Goal: Task Accomplishment & Management: Complete application form

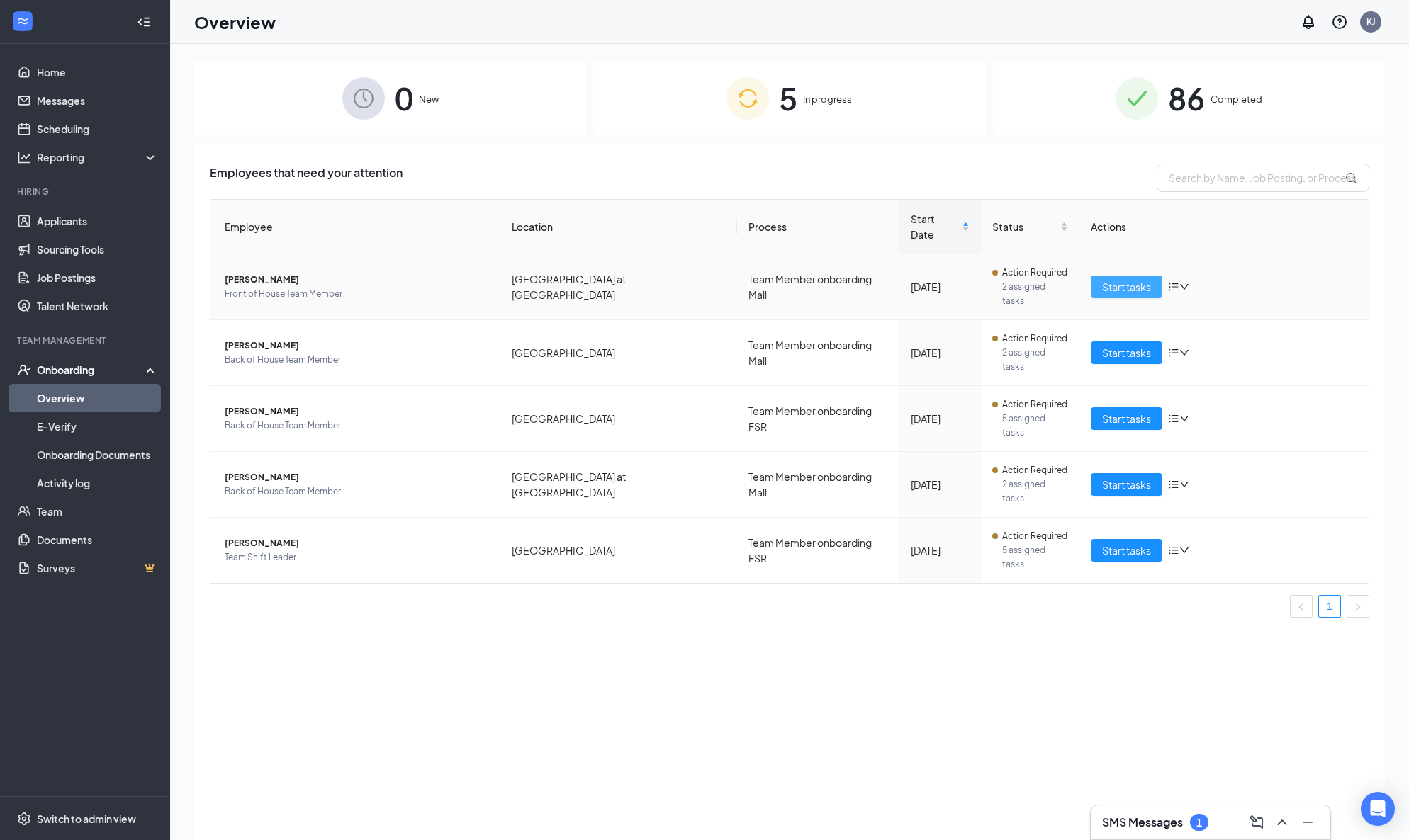
click at [1122, 279] on span "Start tasks" at bounding box center [1126, 286] width 49 height 15
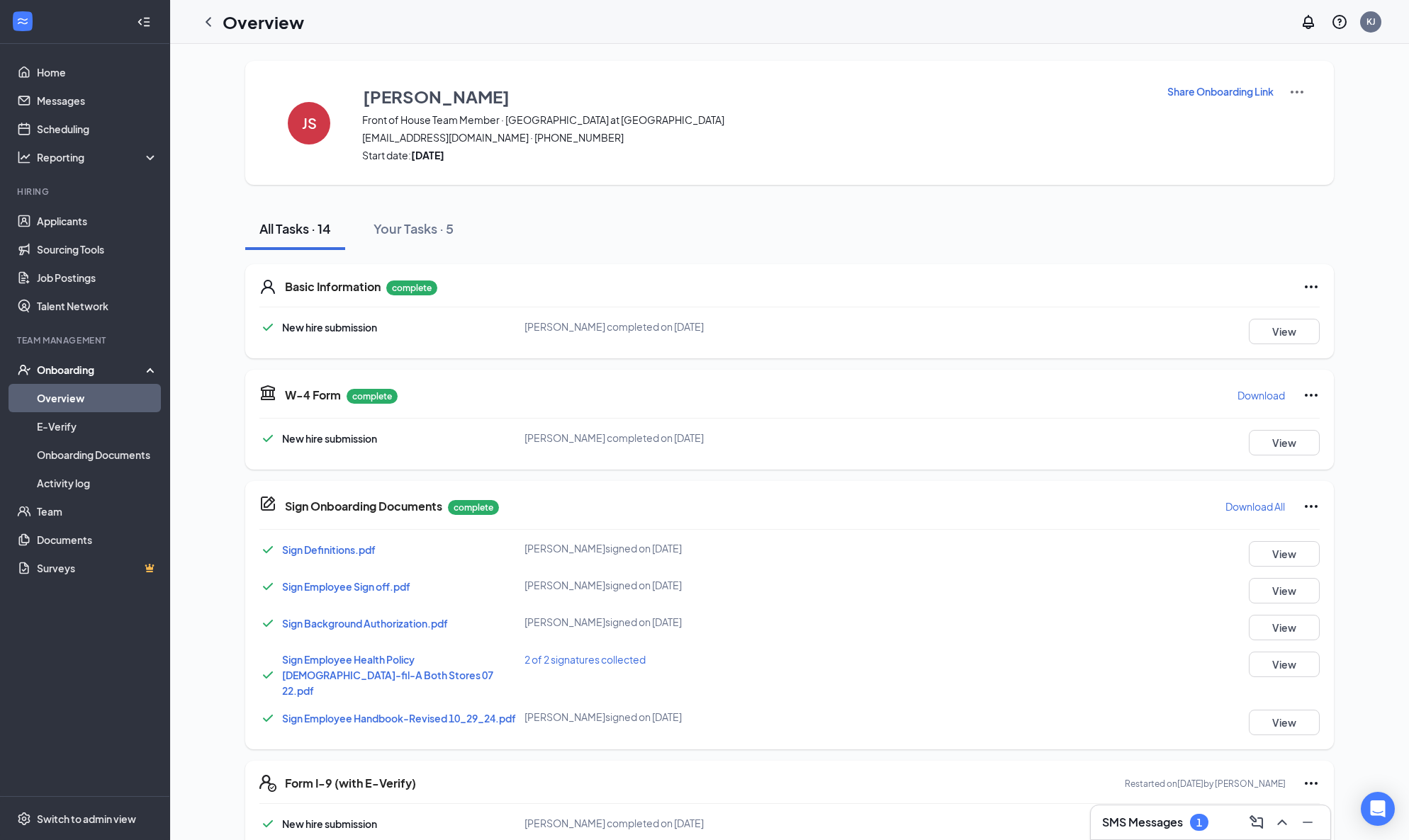
scroll to position [327, 0]
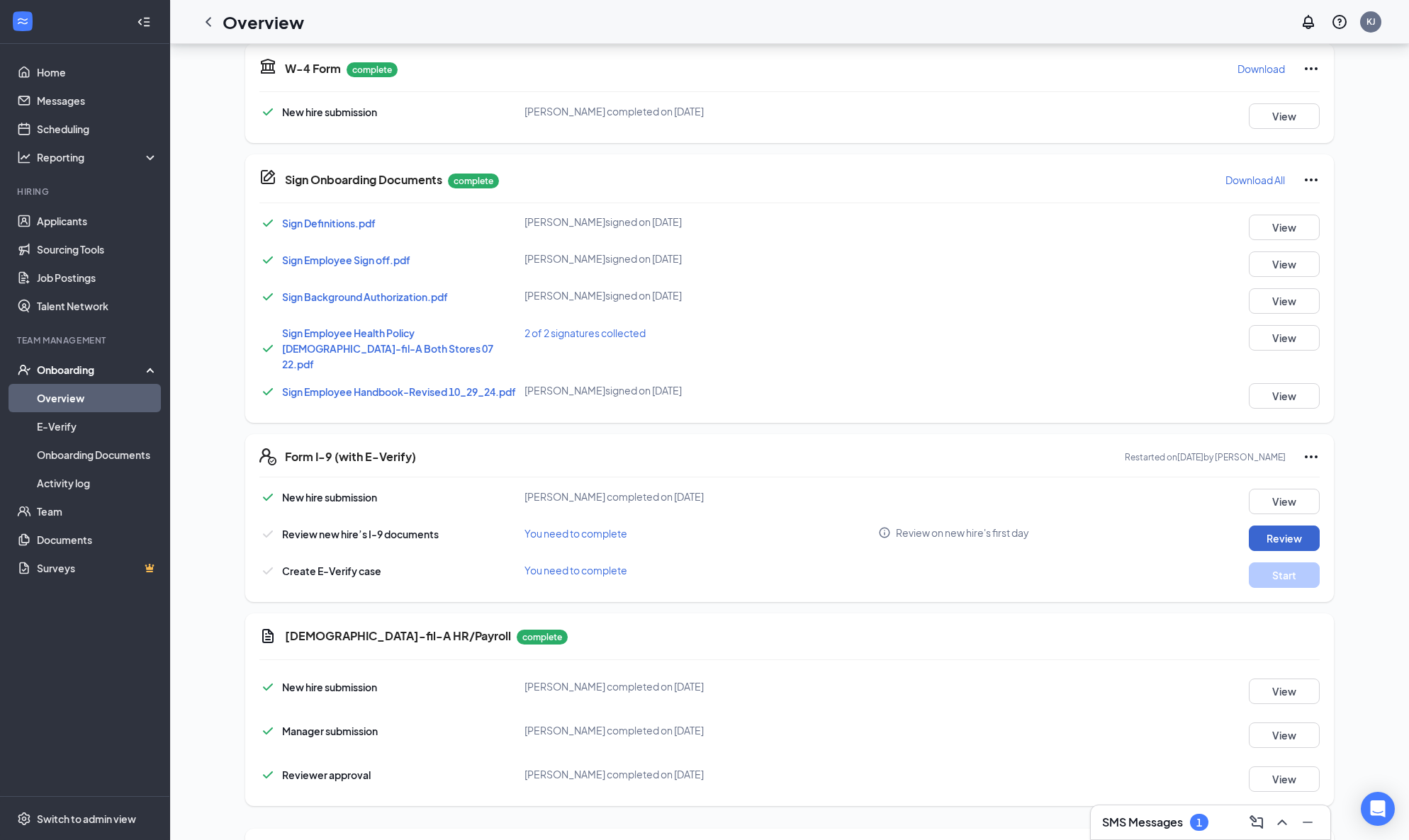
click at [1283, 526] on button "Review" at bounding box center [1284, 538] width 71 height 25
type input "[DATE]"
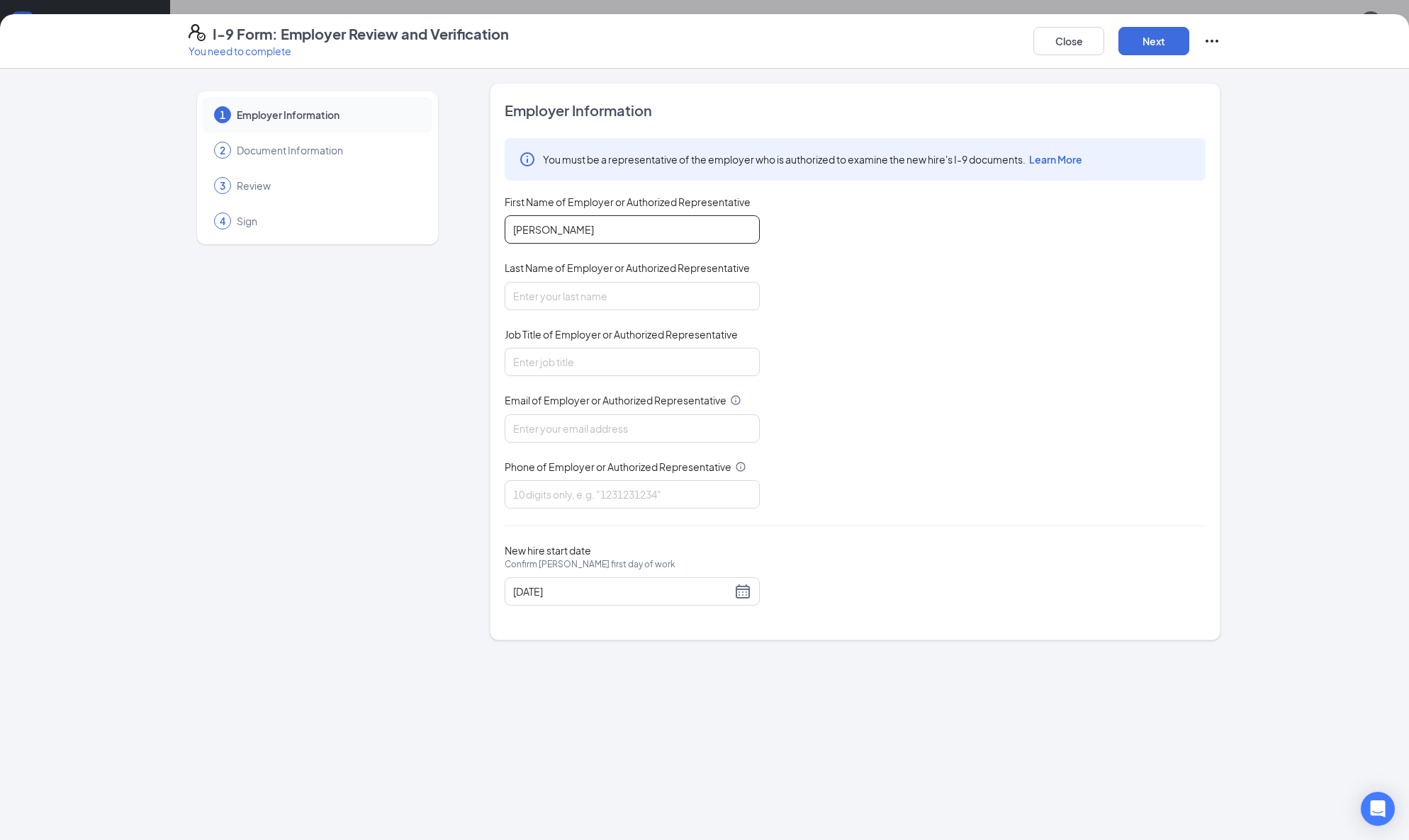
type input "[PERSON_NAME]"
type input "Admin Manager"
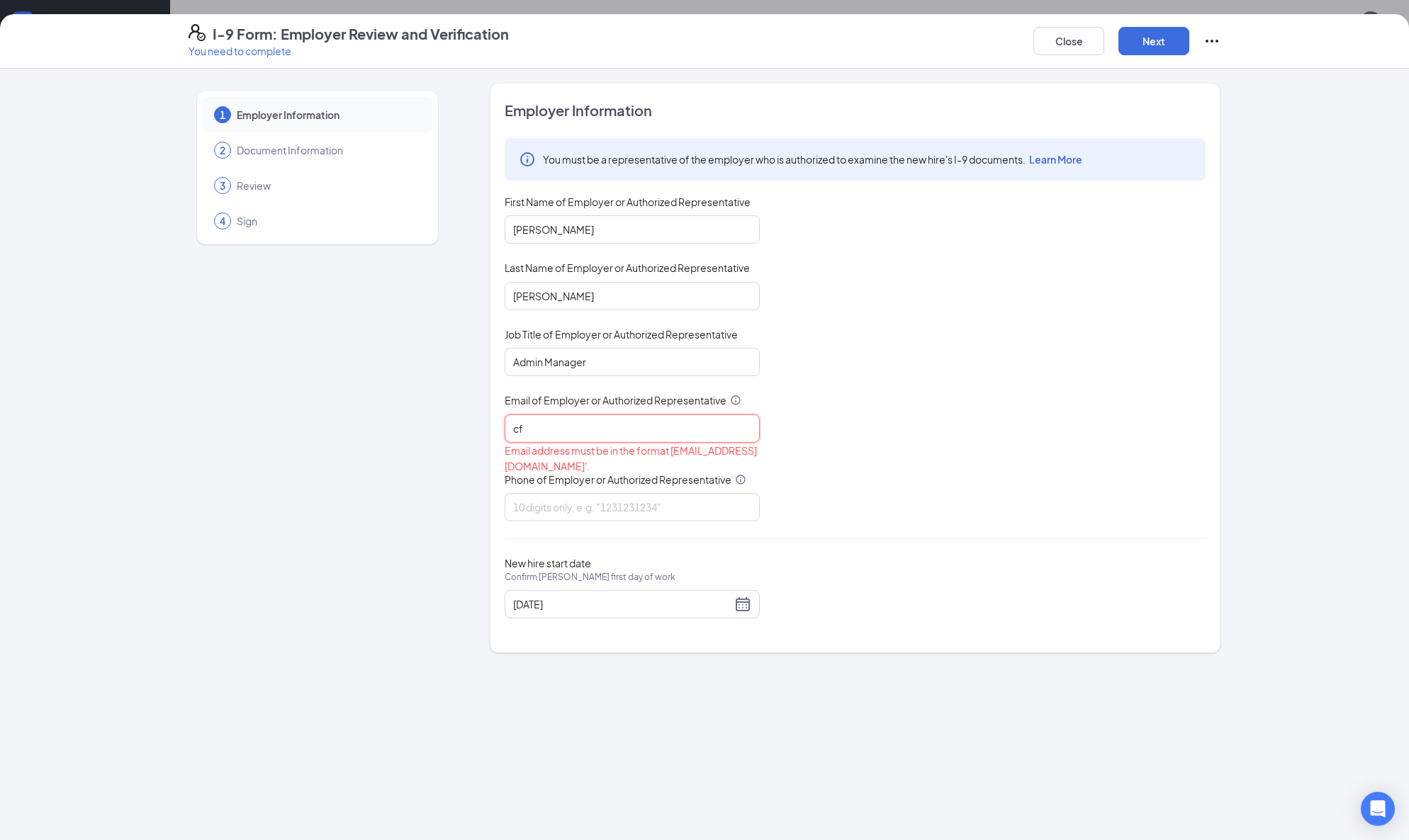
type input "cfa"
type input "[EMAIL_ADDRESS][DOMAIN_NAME]"
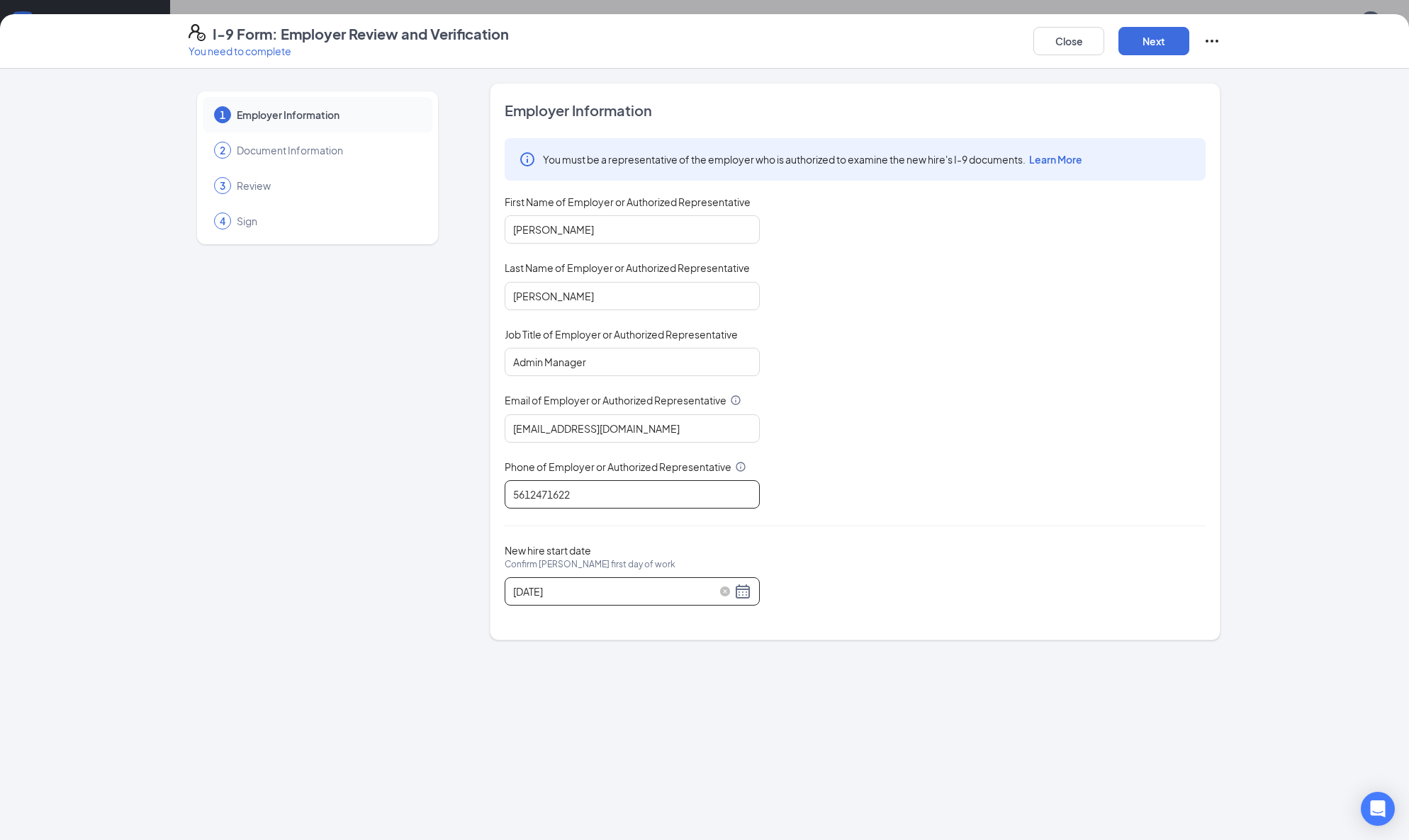
type input "5612471622"
click at [745, 596] on div "[DATE]" at bounding box center [632, 591] width 238 height 17
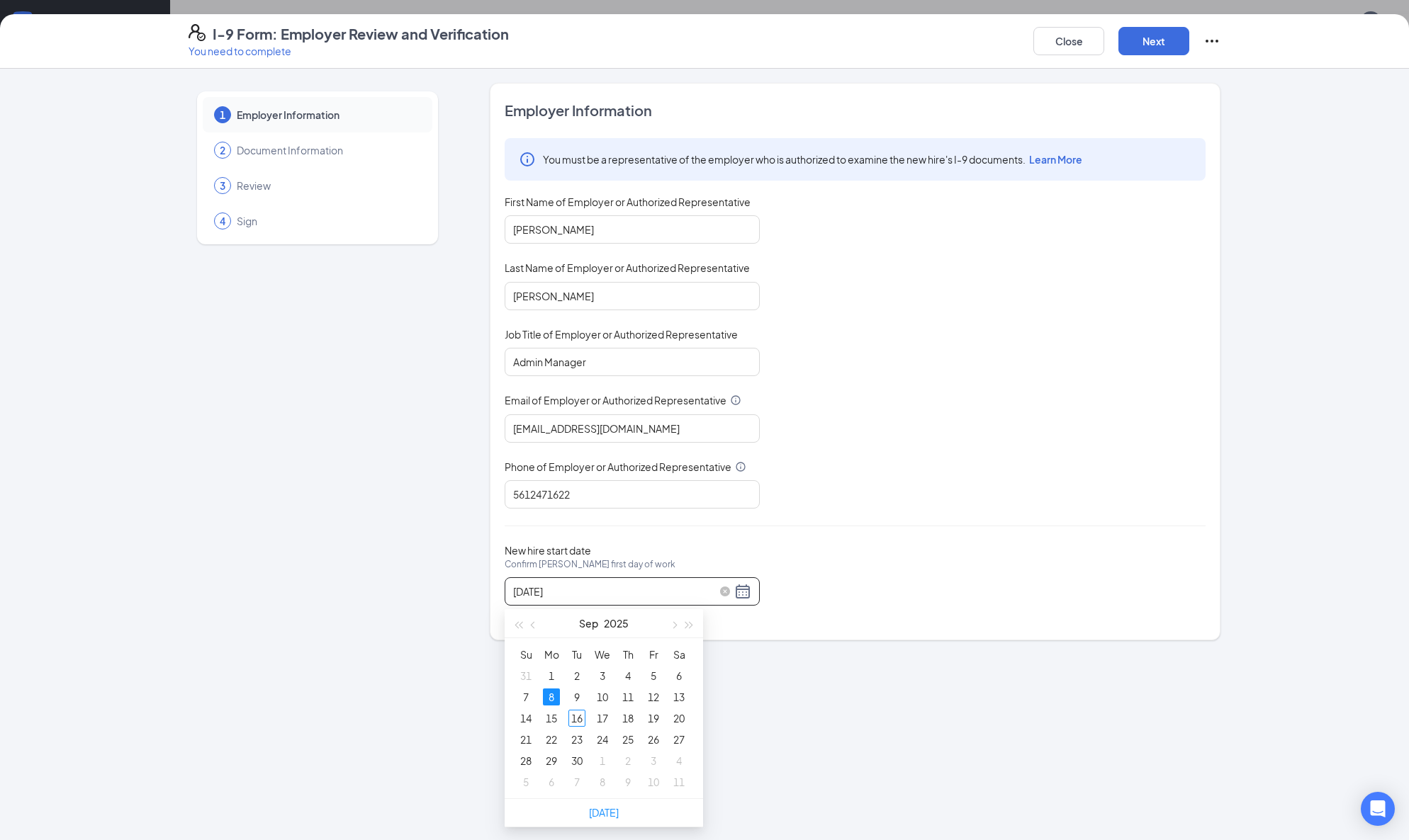
click at [745, 596] on div "[DATE]" at bounding box center [632, 591] width 238 height 17
type input "[DATE]"
click at [601, 699] on div "10" at bounding box center [602, 696] width 17 height 17
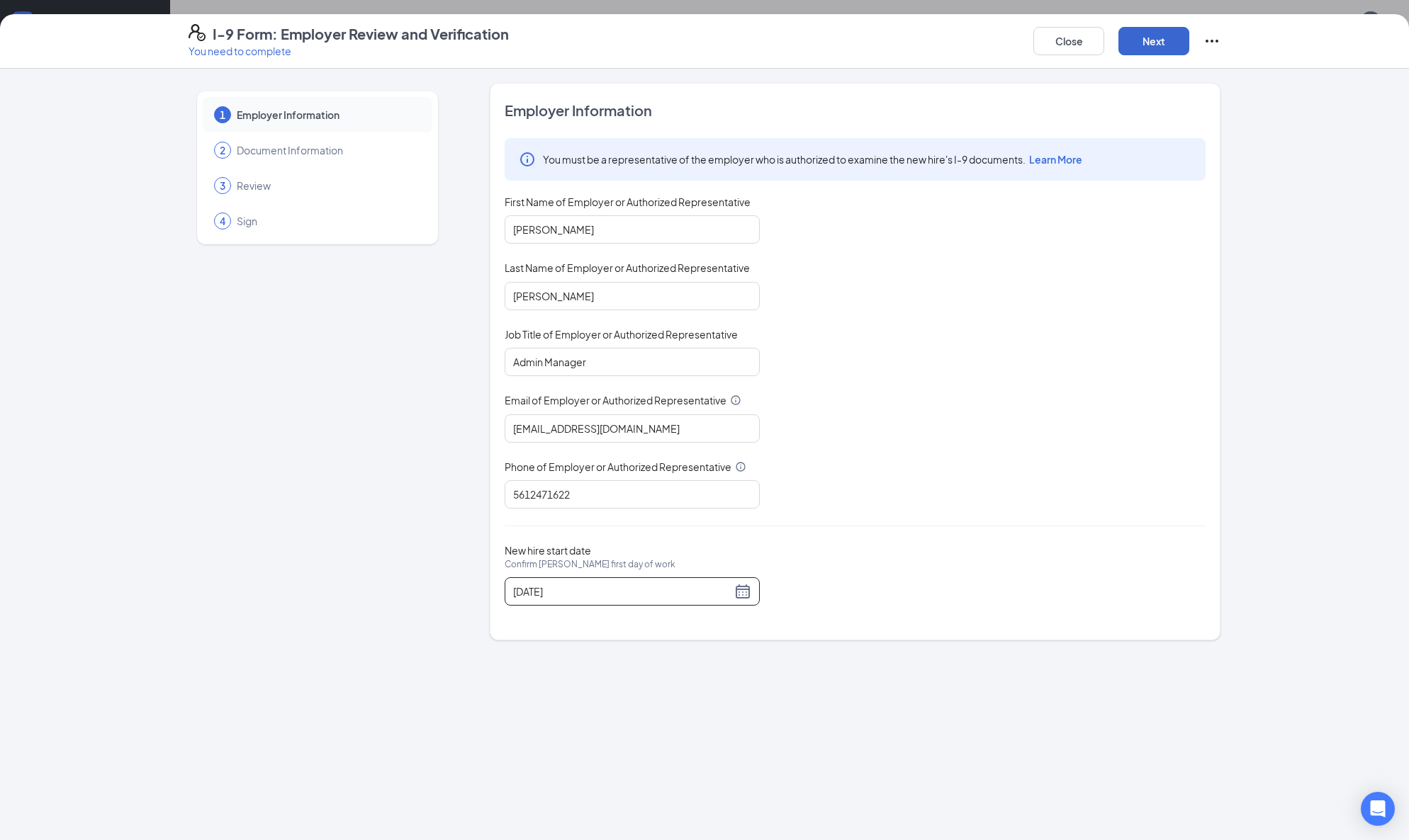
click at [1153, 35] on button "Next" at bounding box center [1154, 41] width 71 height 28
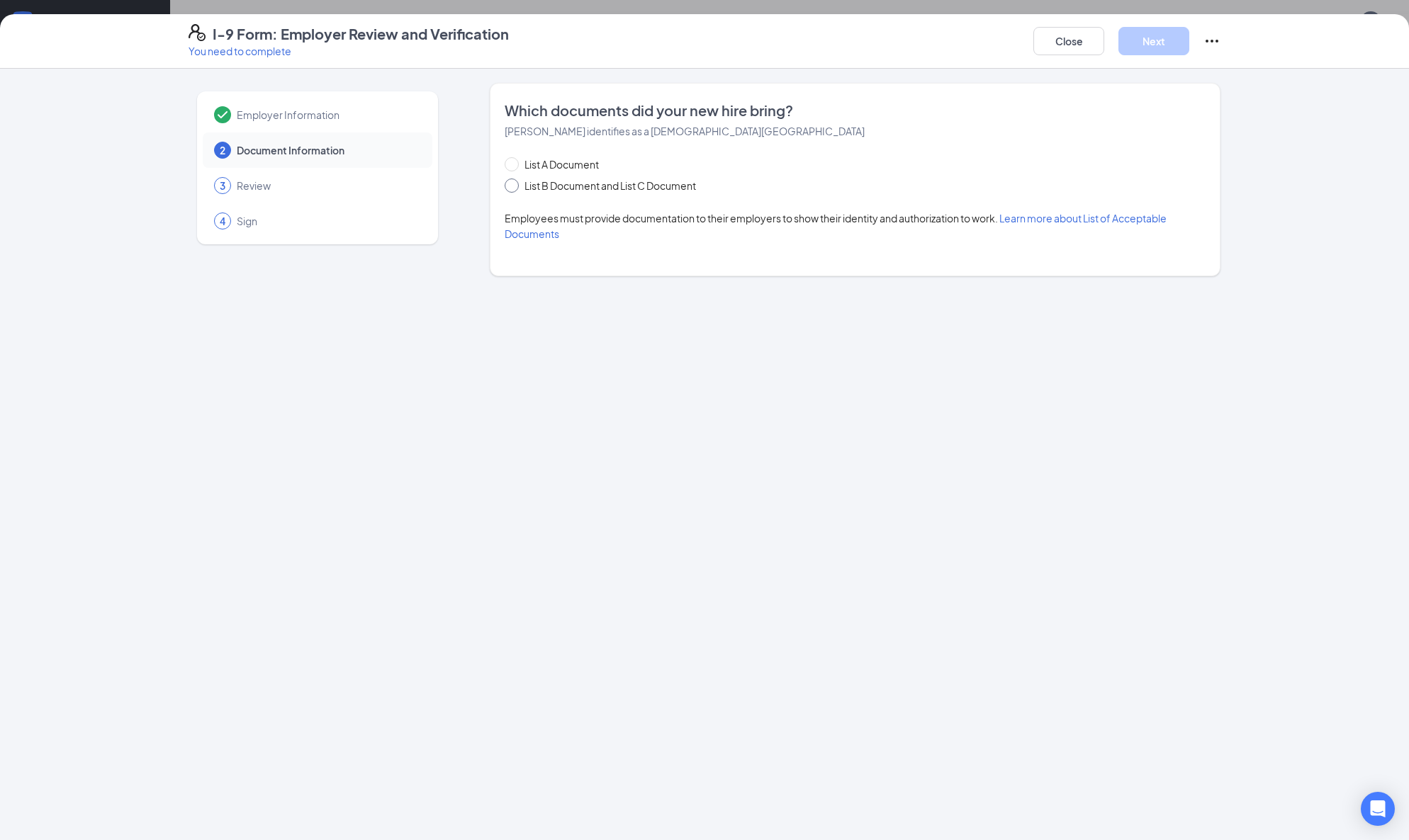
click at [519, 186] on span "List B Document and List C Document" at bounding box center [610, 185] width 183 height 15
click at [514, 186] on input "List B Document and List C Document" at bounding box center [510, 184] width 10 height 10
radio input "true"
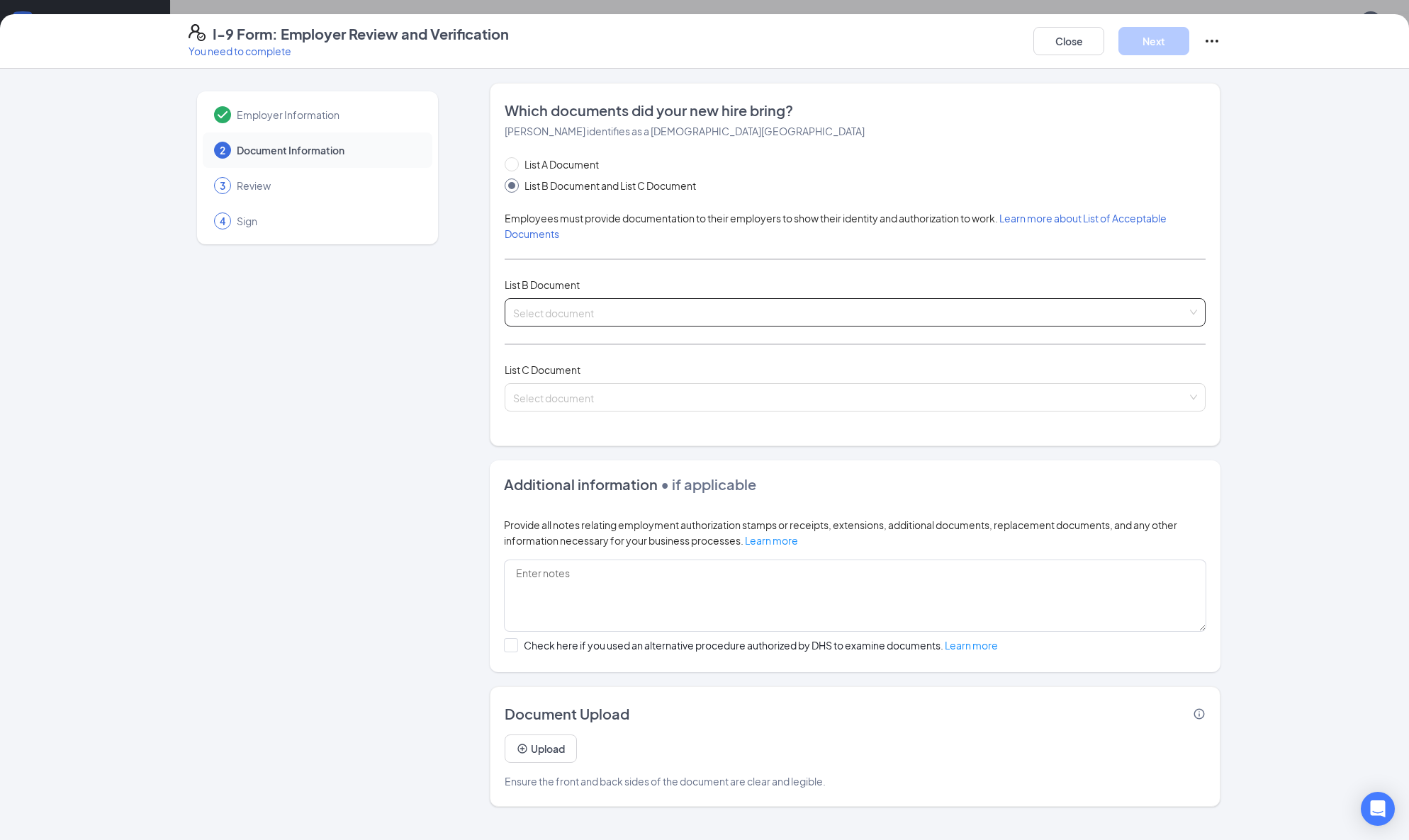
click at [596, 306] on input "search" at bounding box center [850, 309] width 674 height 21
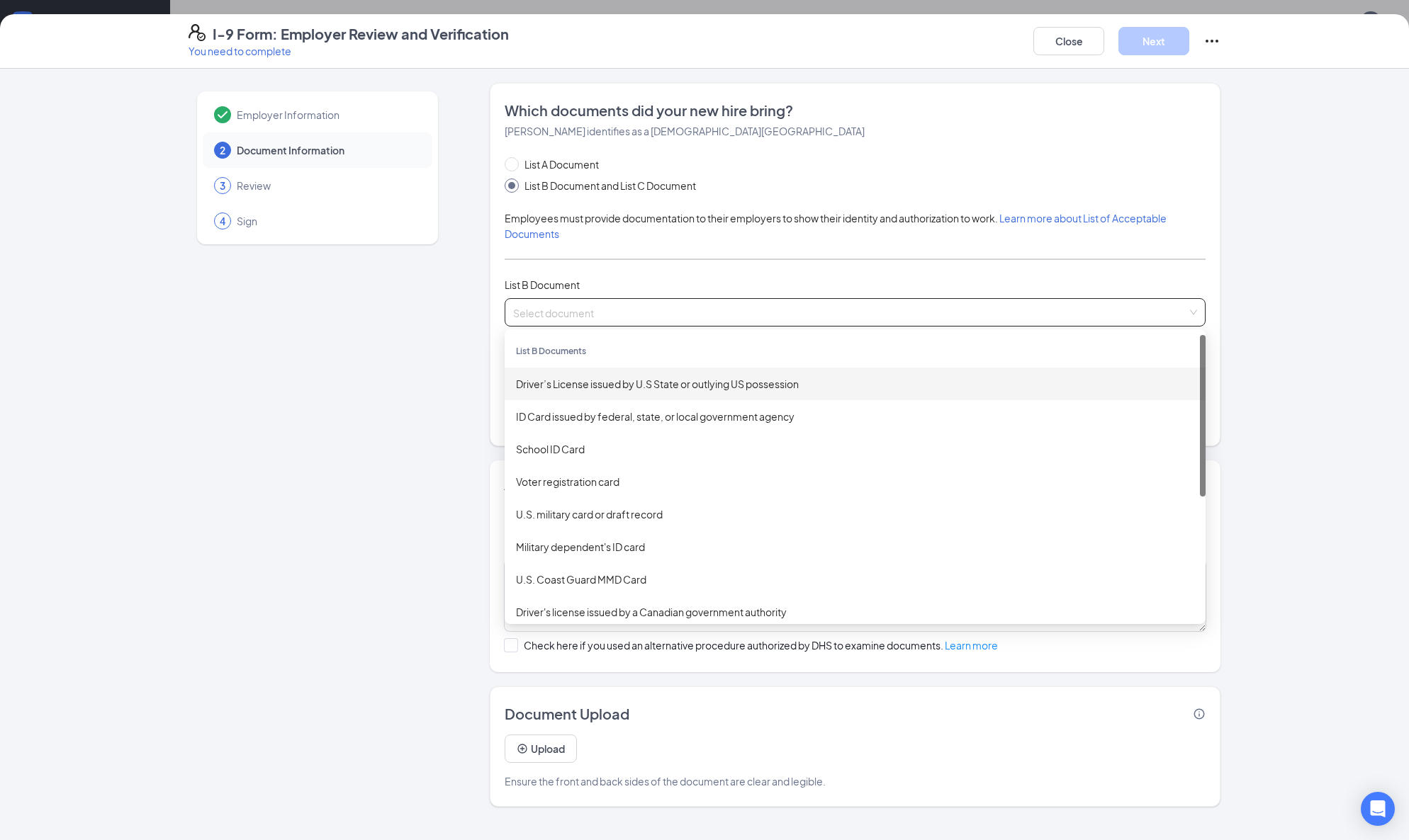
click at [627, 383] on div "Driver’s License issued by U.S State or outlying US possession" at bounding box center [855, 383] width 678 height 15
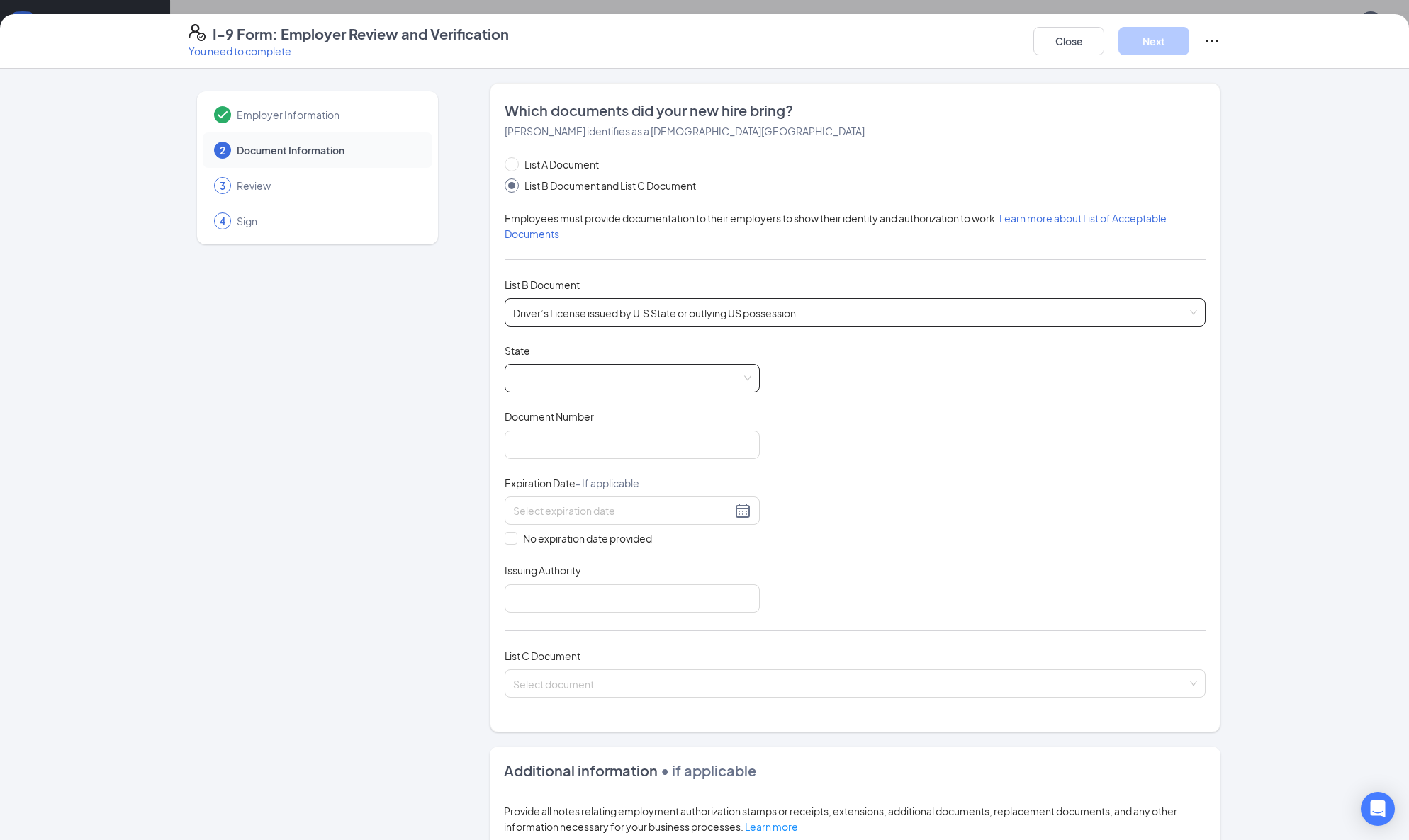
click at [584, 384] on span at bounding box center [632, 378] width 238 height 27
click at [525, 525] on div "[US_STATE]" at bounding box center [632, 529] width 232 height 15
click at [533, 436] on input "Document Number" at bounding box center [632, 444] width 255 height 28
click at [542, 443] on input "Document Number" at bounding box center [632, 444] width 255 height 28
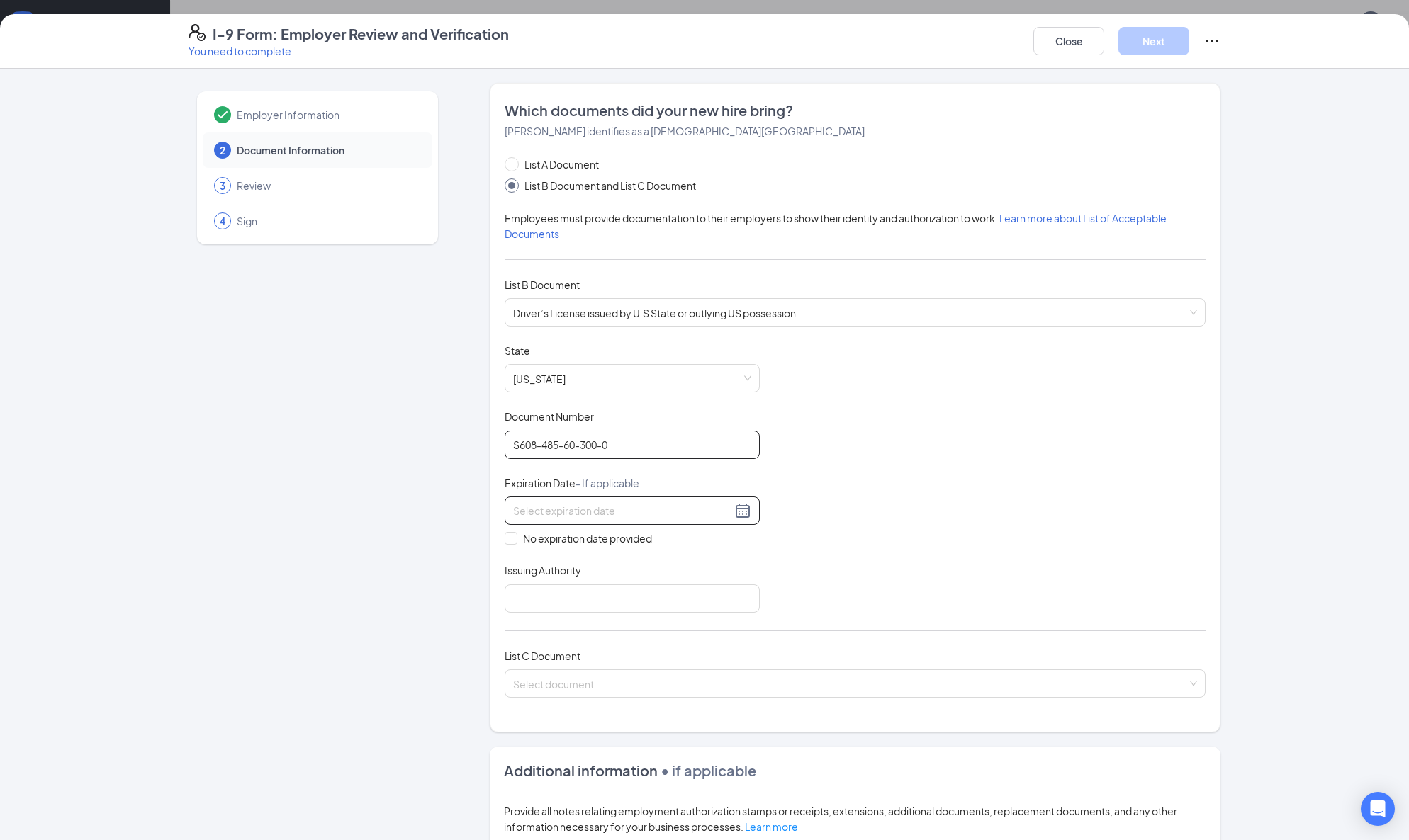
type input "S608-485-60-300-0"
click at [584, 513] on input at bounding box center [622, 510] width 218 height 15
type input "[DATE]"
click at [647, 632] on div "15" at bounding box center [646, 635] width 17 height 17
click at [585, 601] on input "Issuing Authority" at bounding box center [632, 598] width 255 height 28
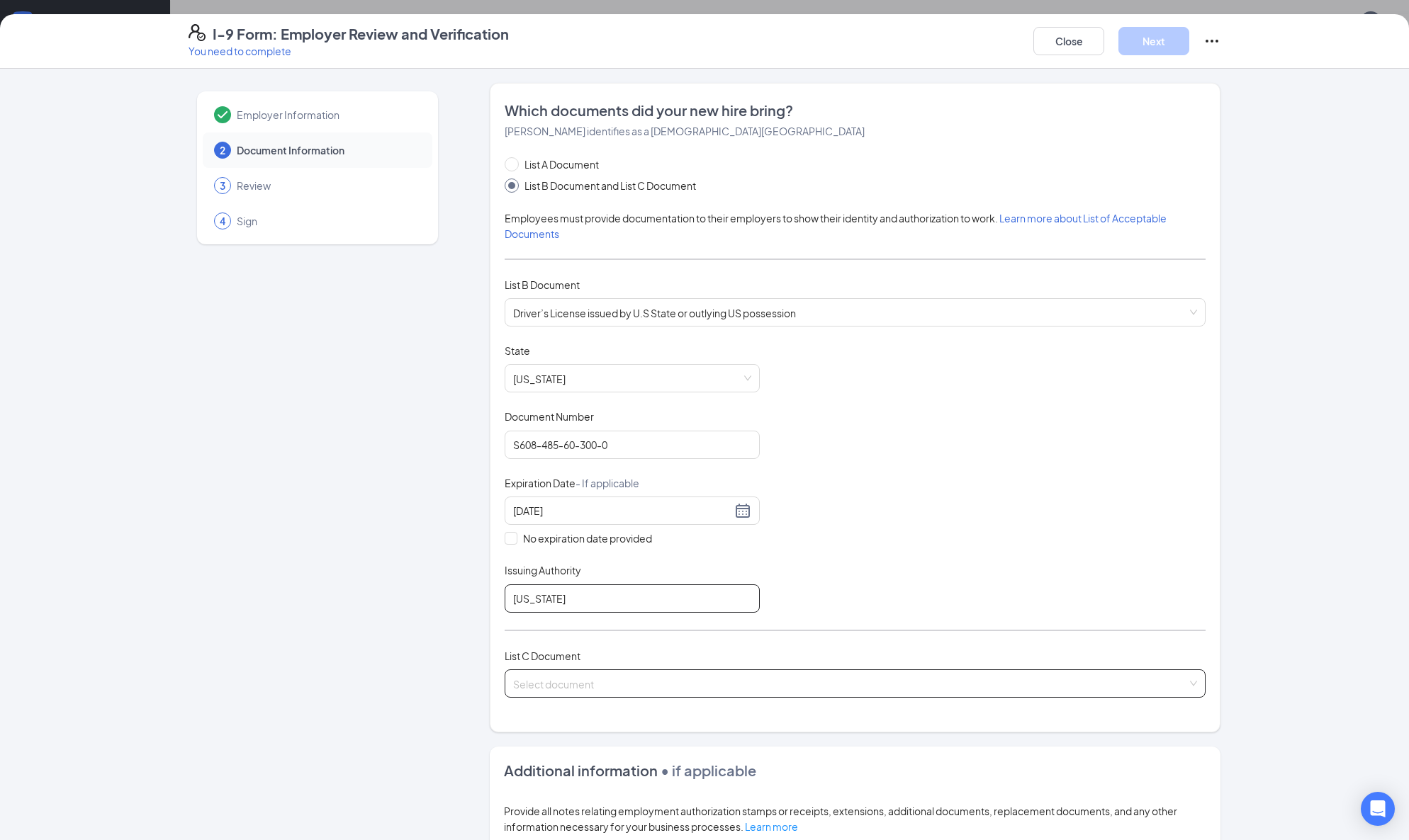
type input "[US_STATE]"
click at [590, 684] on input "search" at bounding box center [850, 680] width 674 height 21
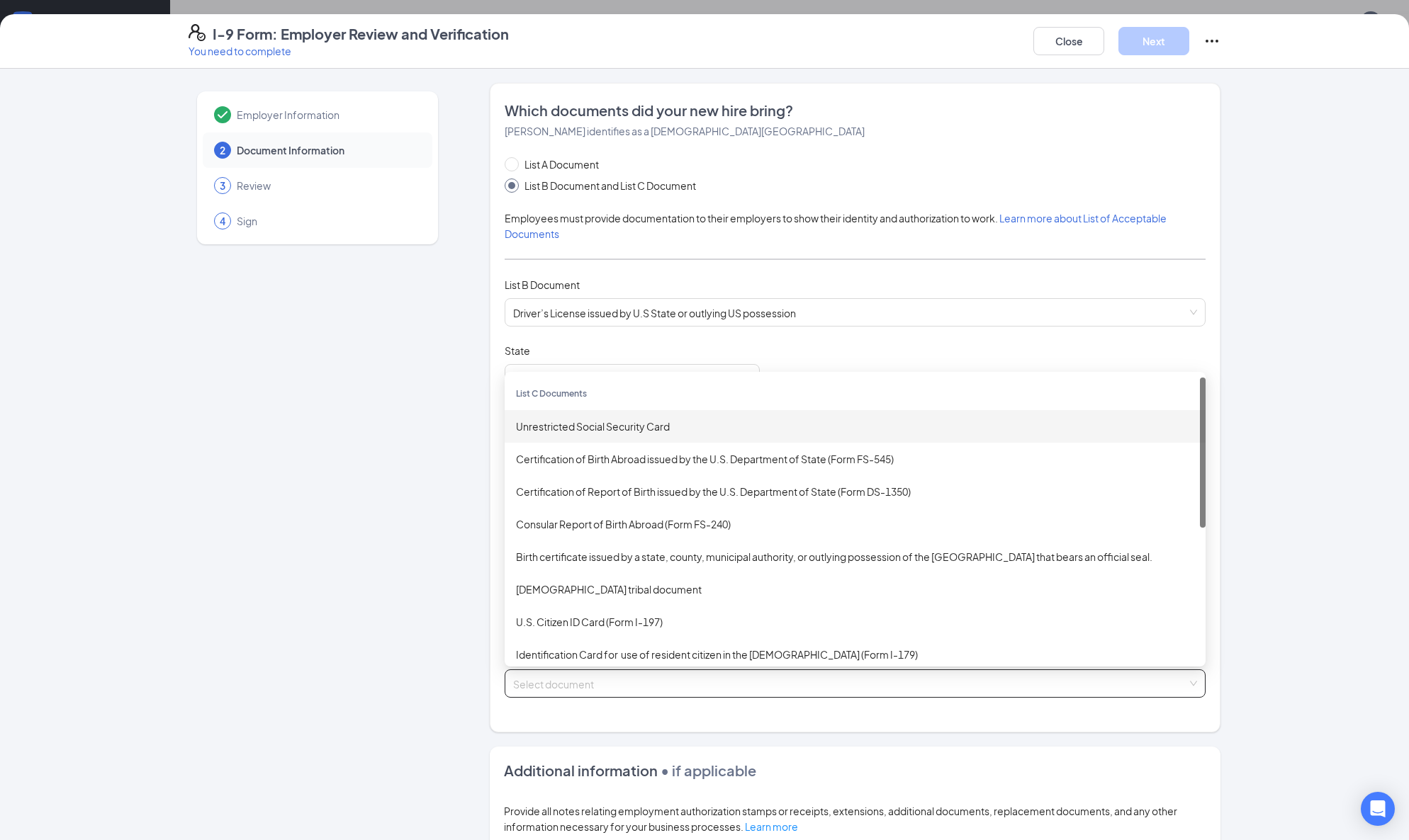
click at [556, 420] on div "Unrestricted Social Security Card" at bounding box center [855, 426] width 678 height 15
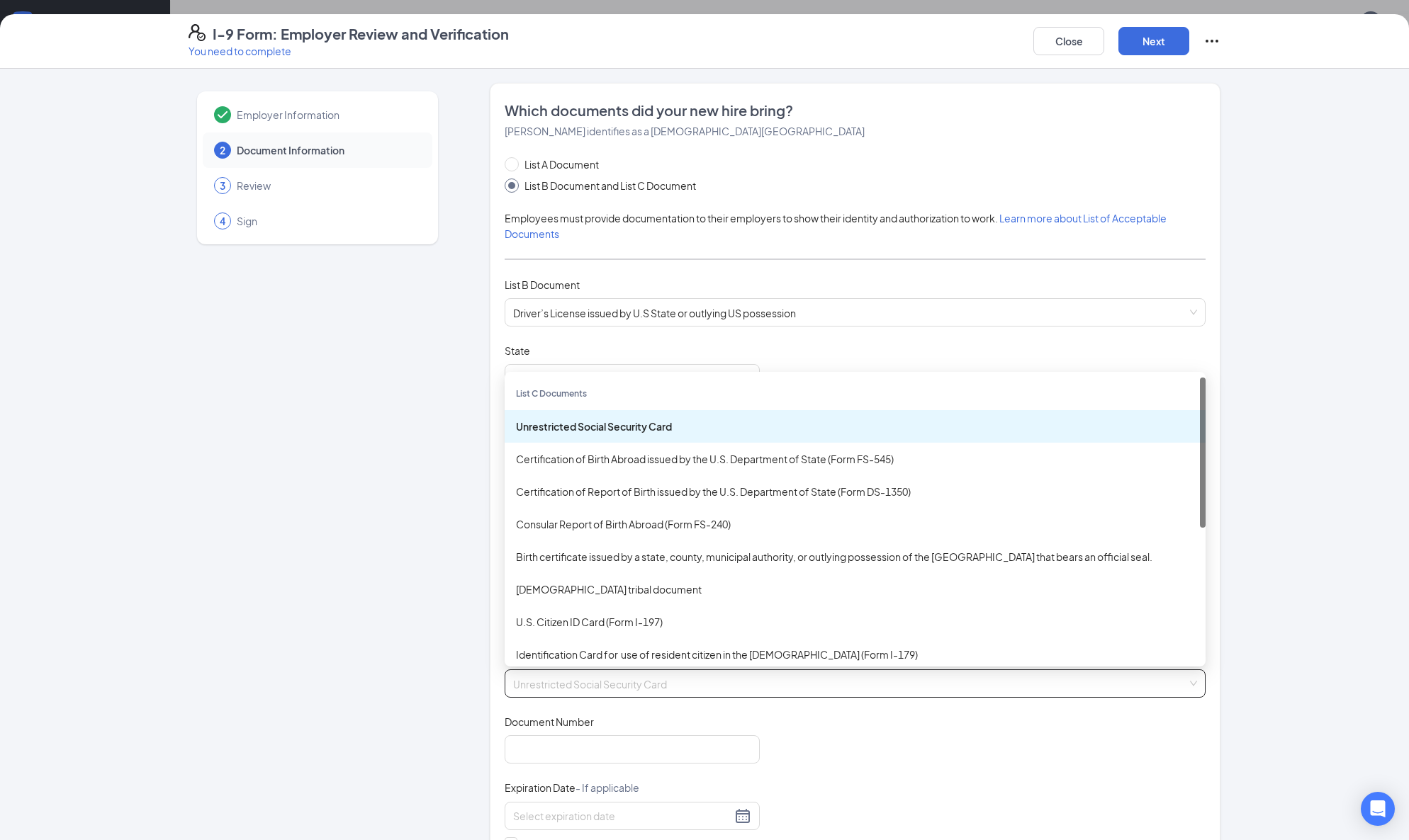
drag, startPoint x: 570, startPoint y: 426, endPoint x: 569, endPoint y: 443, distance: 17.0
click at [570, 426] on div "Unrestricted Social Security Card" at bounding box center [855, 426] width 678 height 15
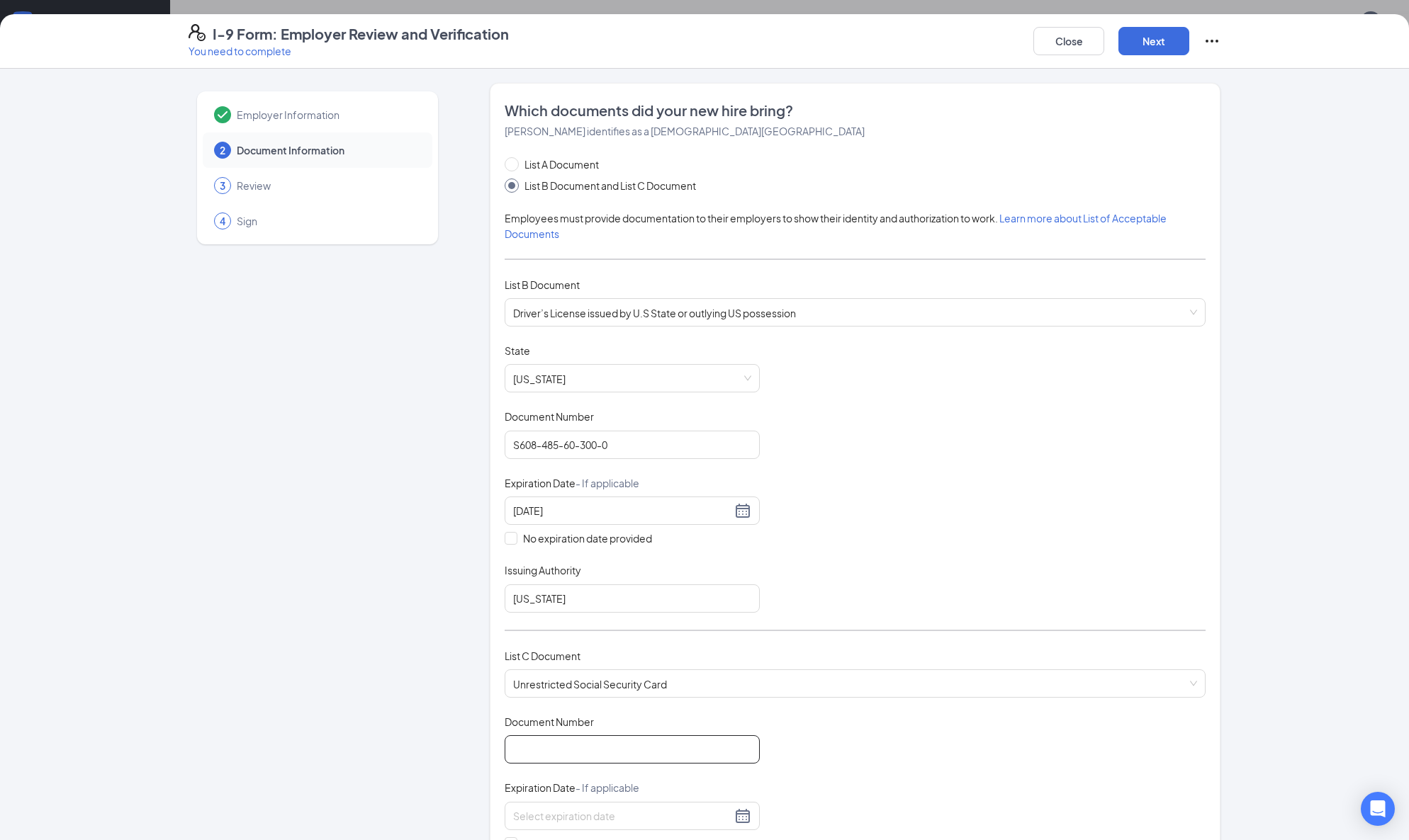
click at [535, 738] on input "Document Number" at bounding box center [632, 749] width 255 height 28
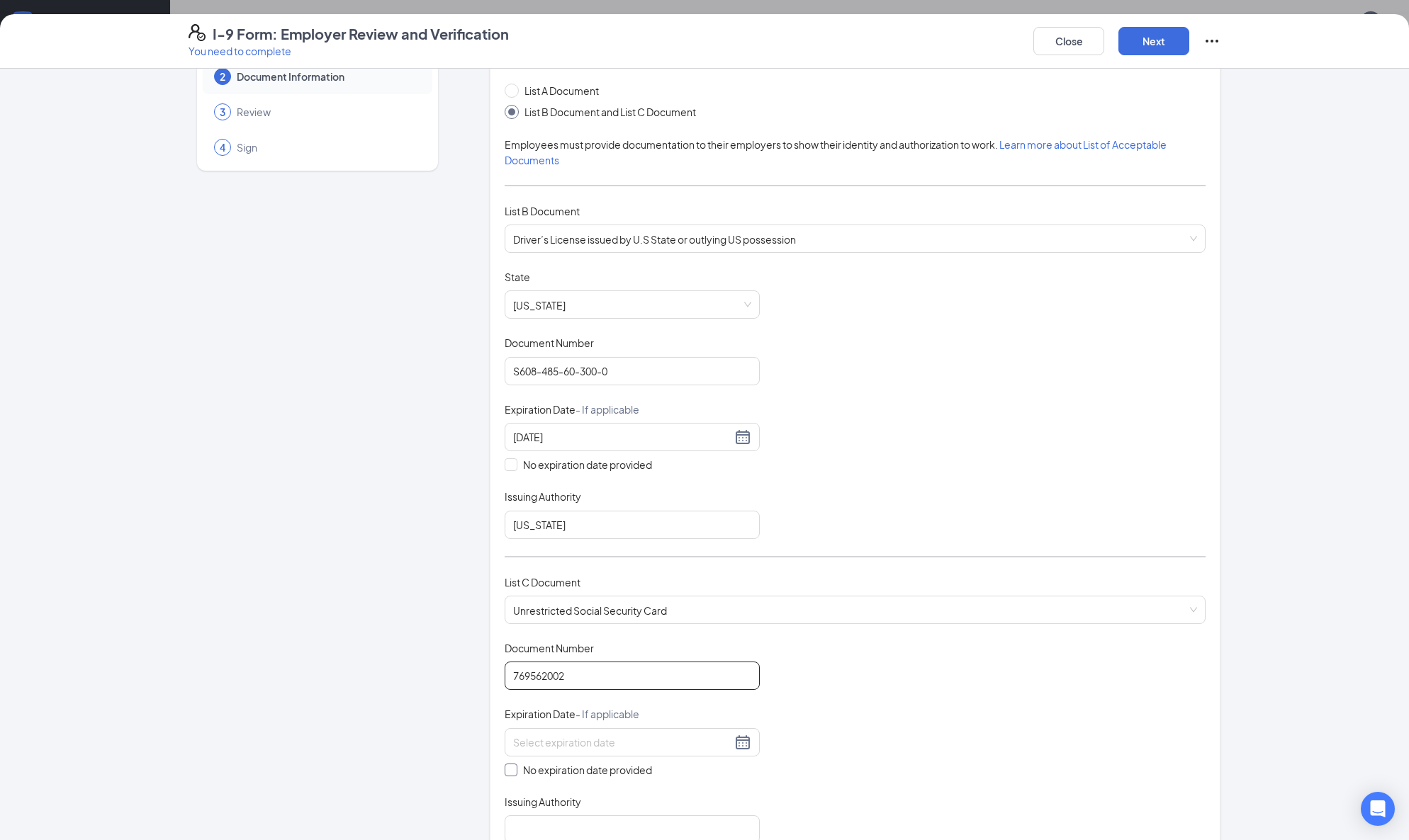
type input "769562002"
click at [506, 766] on input "No expiration date provided" at bounding box center [510, 769] width 10 height 10
checkbox input "true"
click at [532, 818] on input "Issuing Authority" at bounding box center [632, 832] width 255 height 28
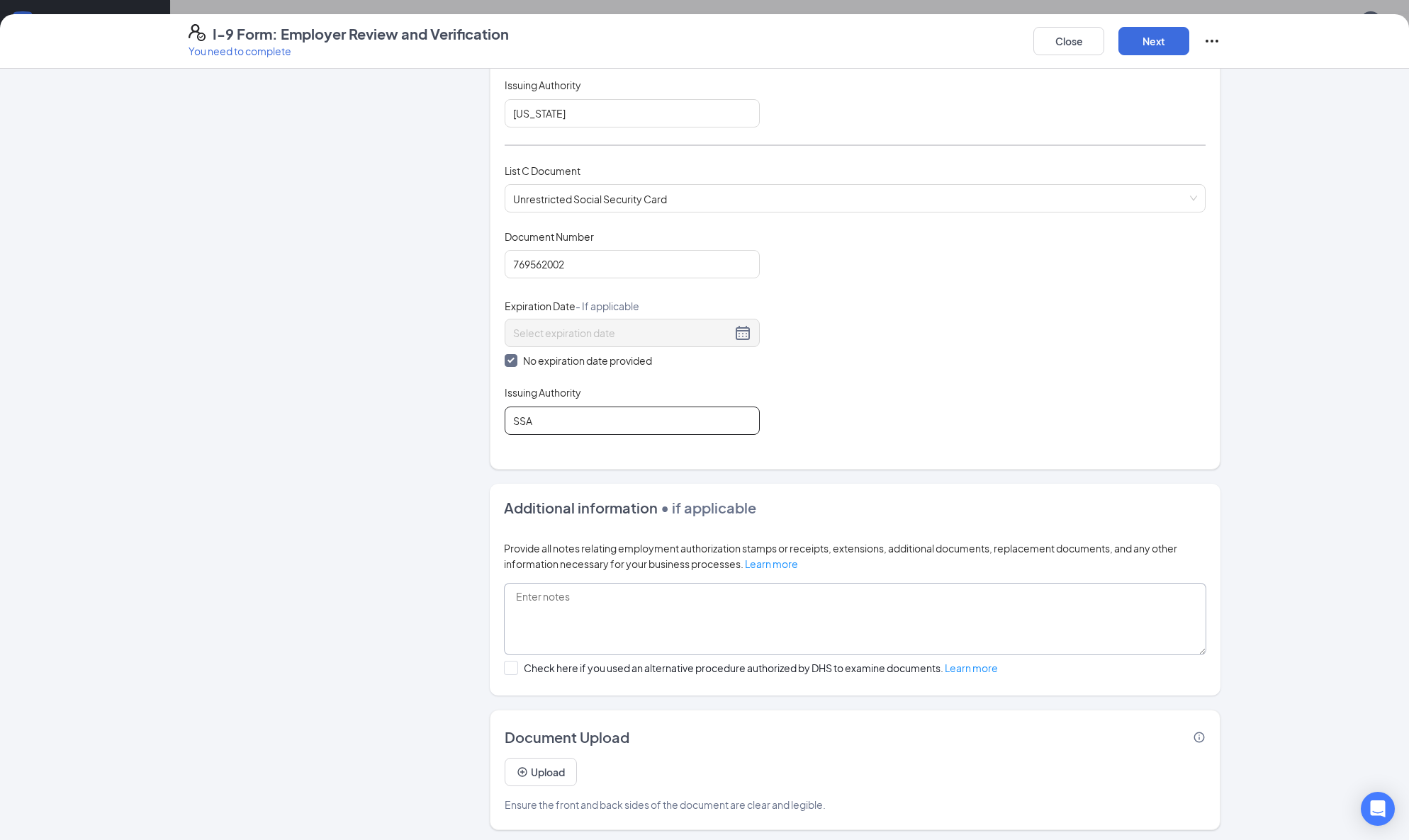
scroll to position [445, 0]
type input "SSA"
click at [1166, 40] on button "Next" at bounding box center [1154, 41] width 71 height 28
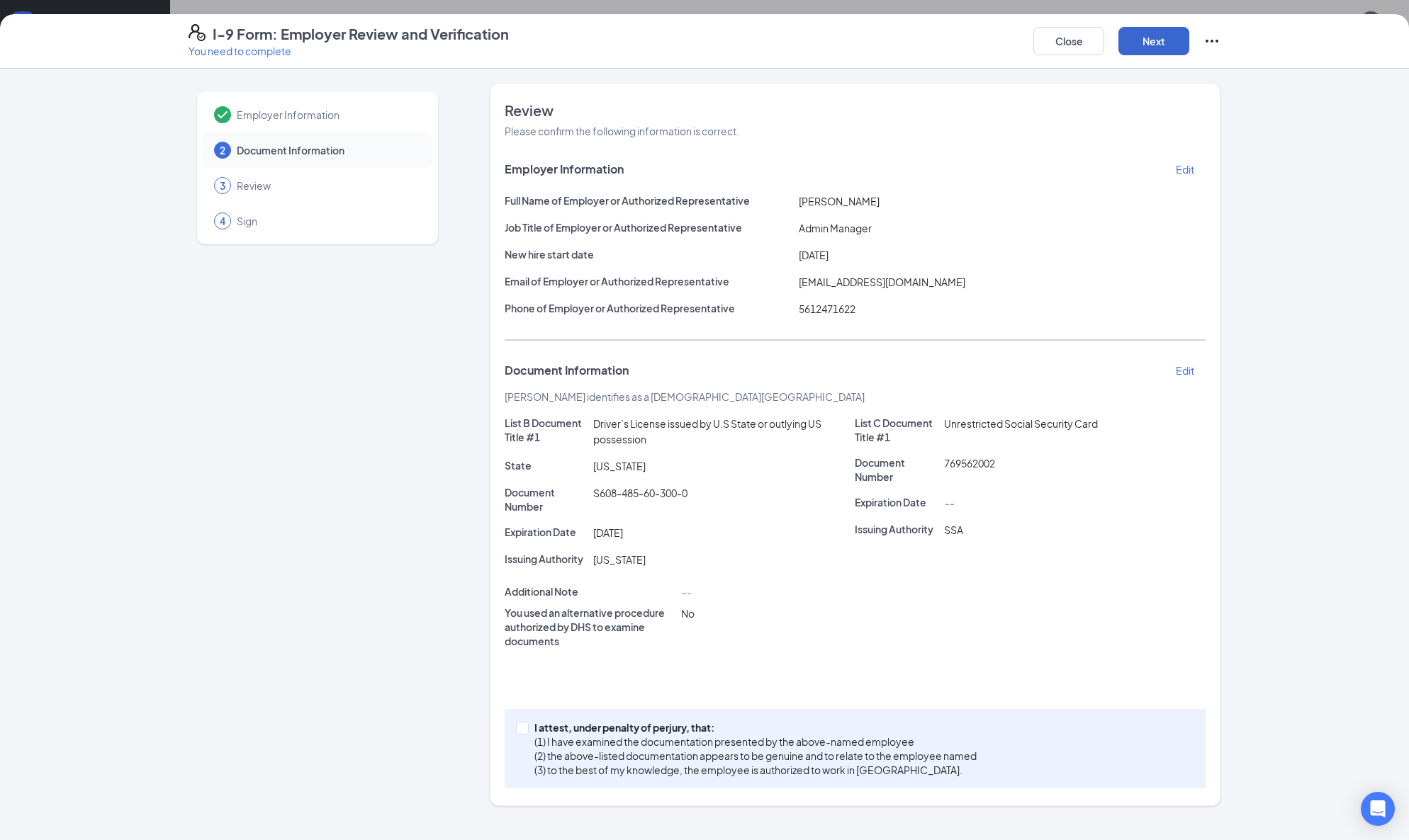
scroll to position [0, 0]
click at [523, 722] on input "I attest, under penalty of [PERSON_NAME], that: (1) I have examined the documen…" at bounding box center [521, 727] width 10 height 10
checkbox input "true"
click at [1154, 41] on button "Next" at bounding box center [1154, 41] width 71 height 28
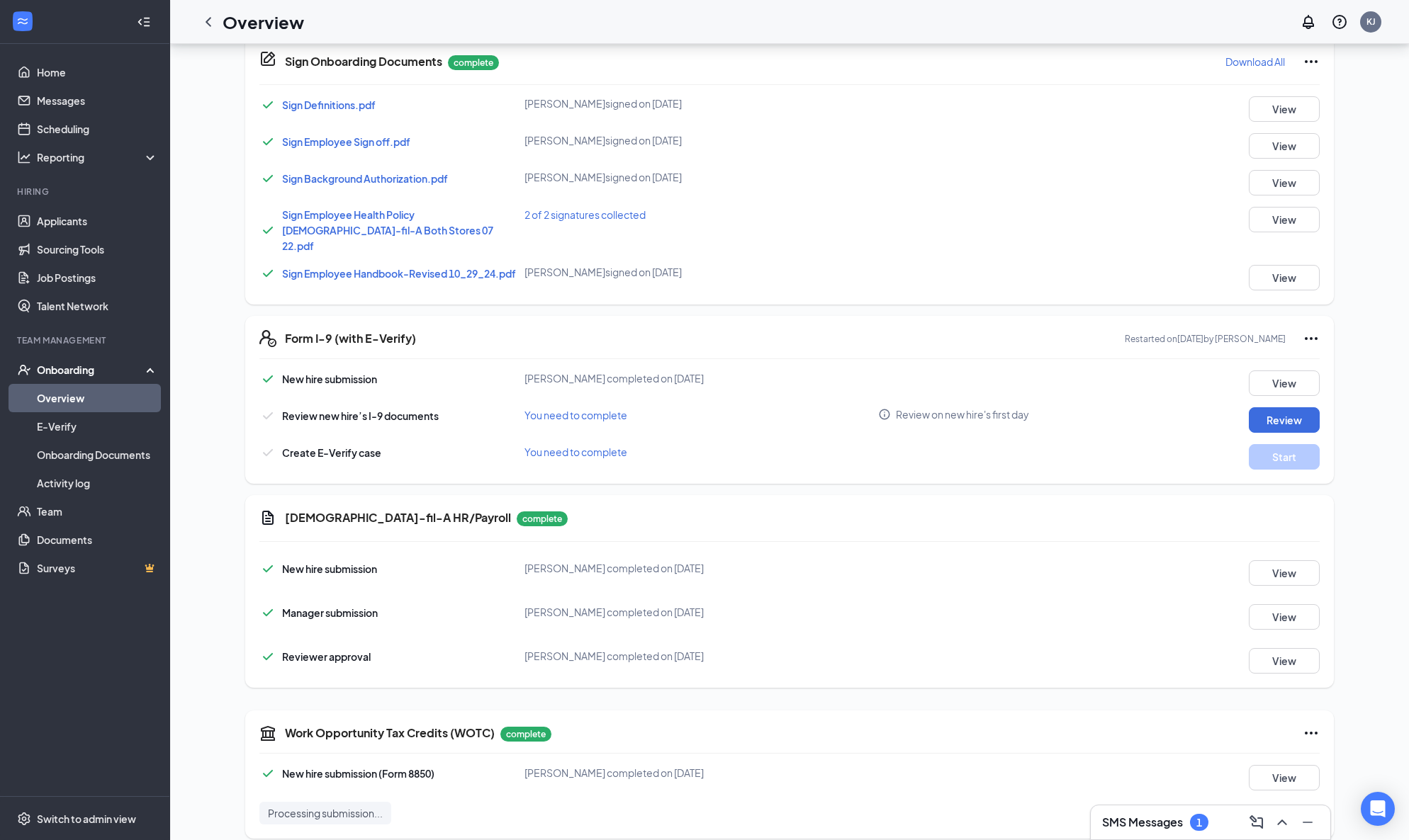
scroll to position [249, 0]
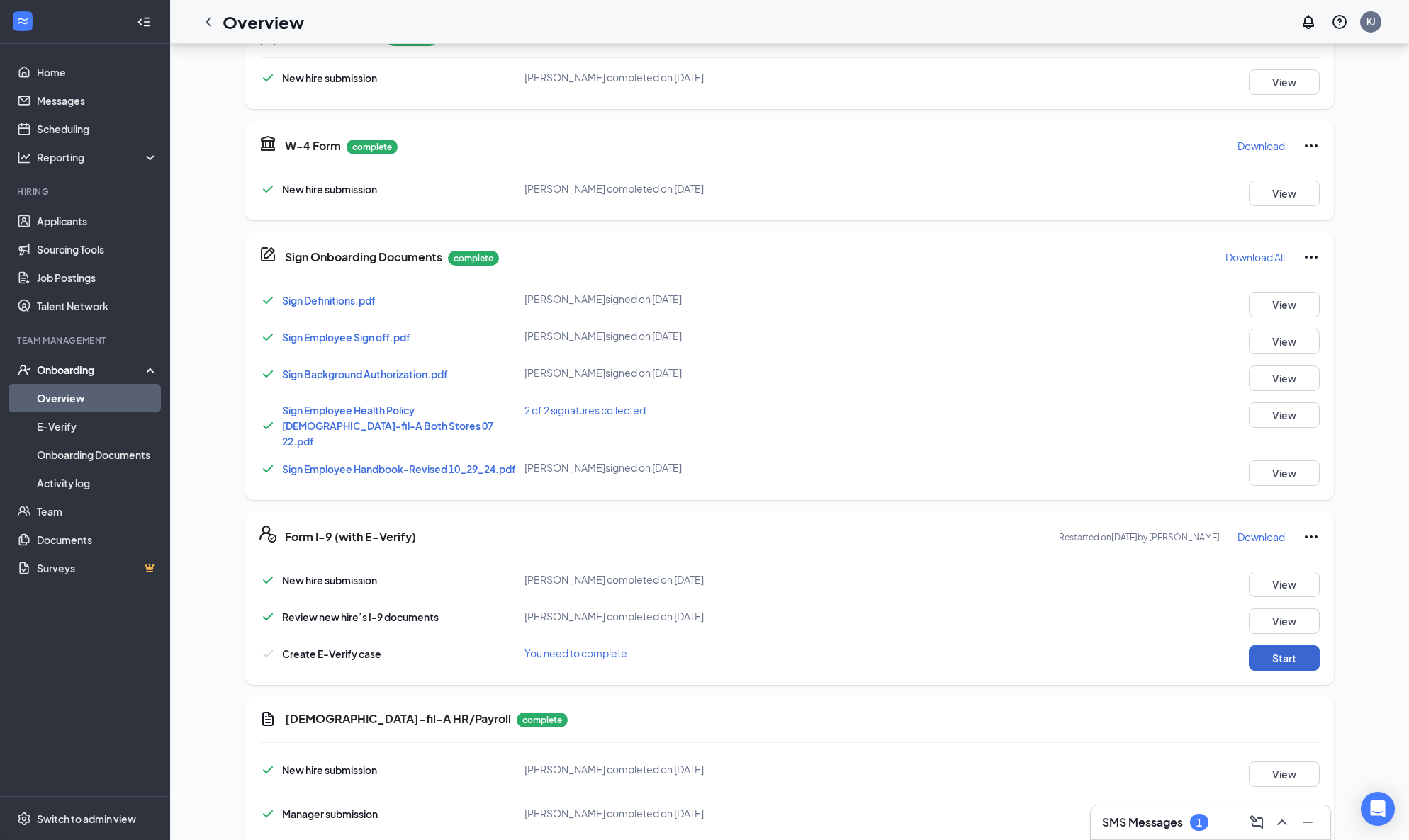
click at [1270, 645] on button "Start" at bounding box center [1284, 658] width 71 height 25
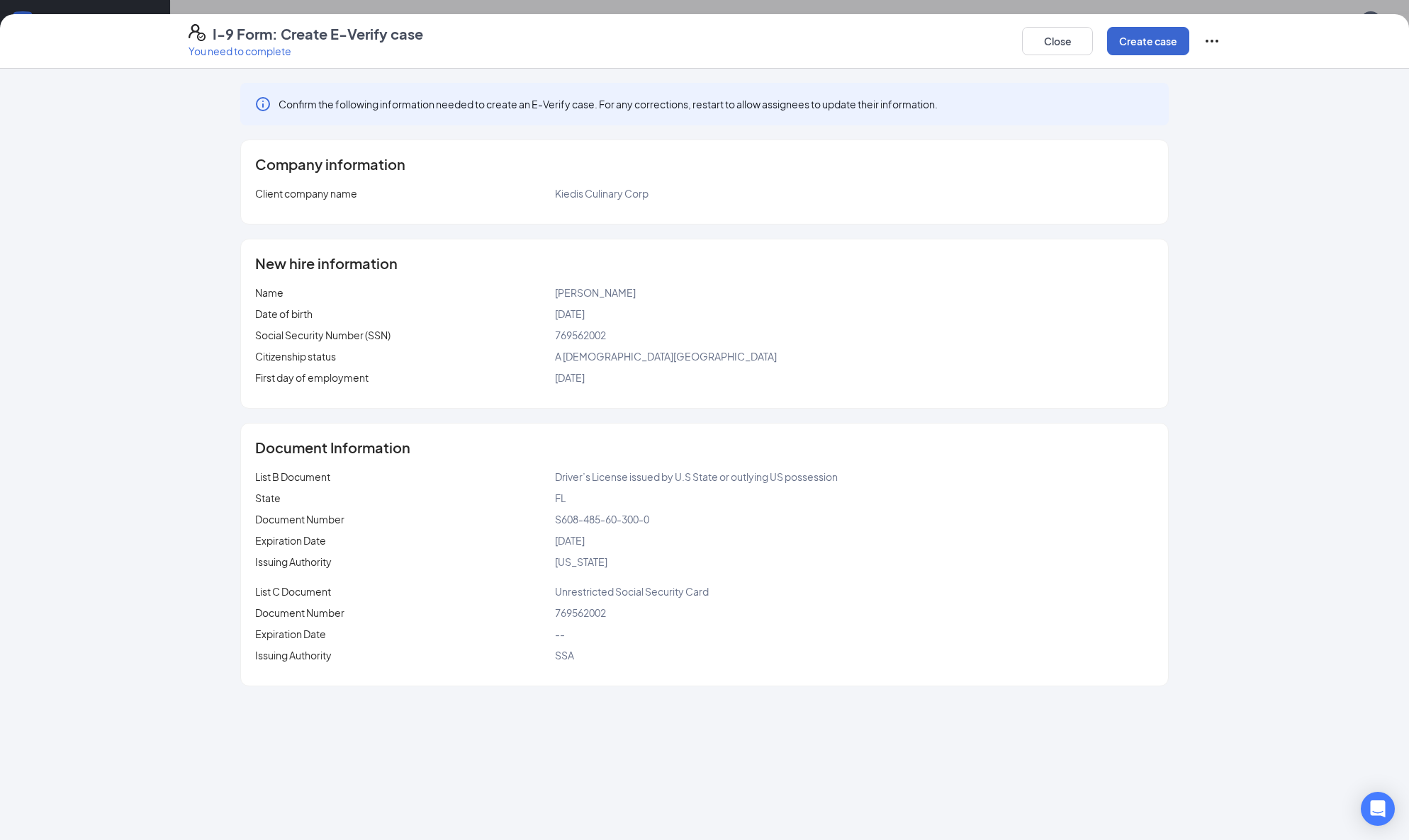
click at [1137, 44] on button "Create case" at bounding box center [1148, 41] width 82 height 28
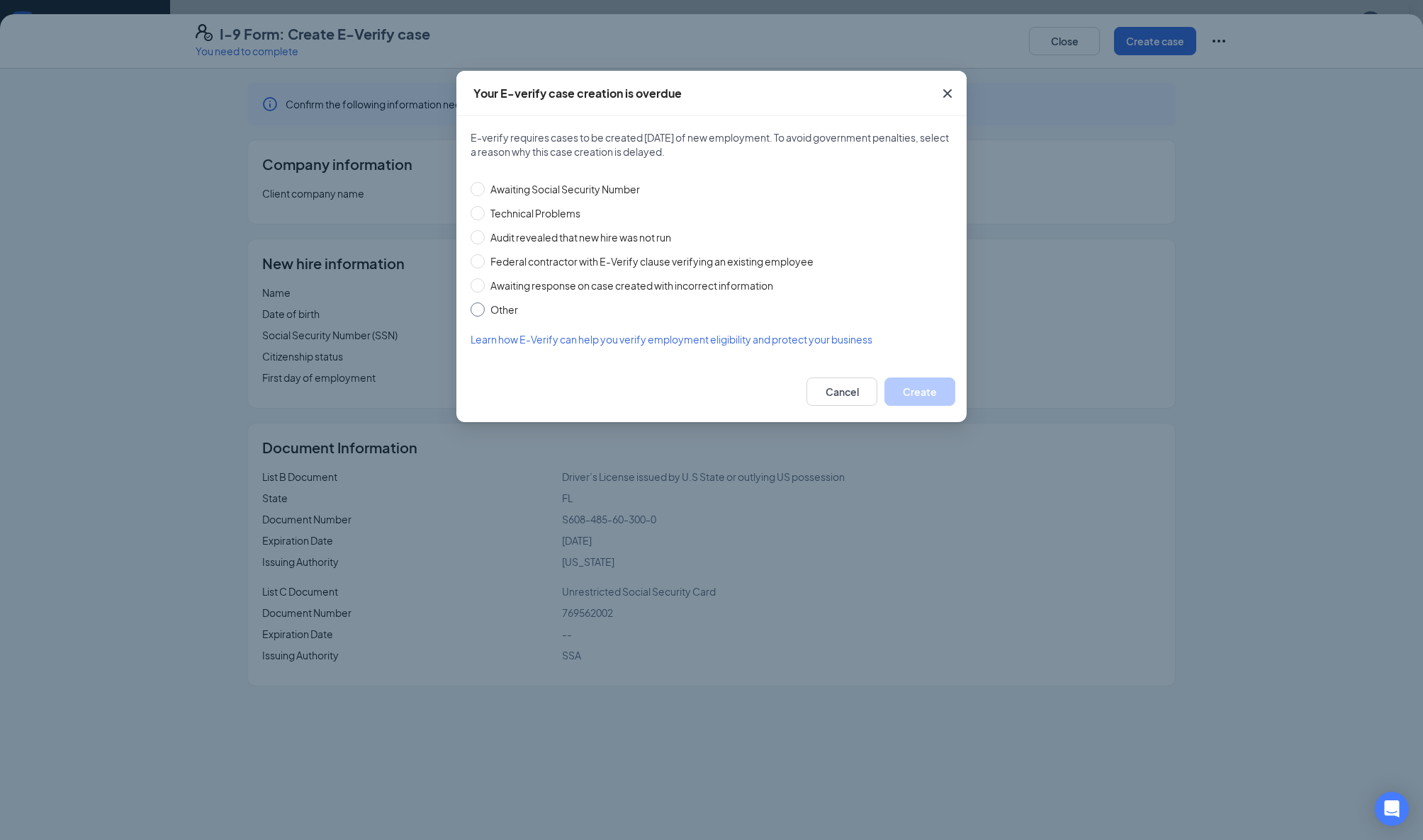
click at [477, 309] on span at bounding box center [478, 310] width 15 height 15
click at [477, 309] on input "Other" at bounding box center [478, 310] width 15 height 15
radio input "true"
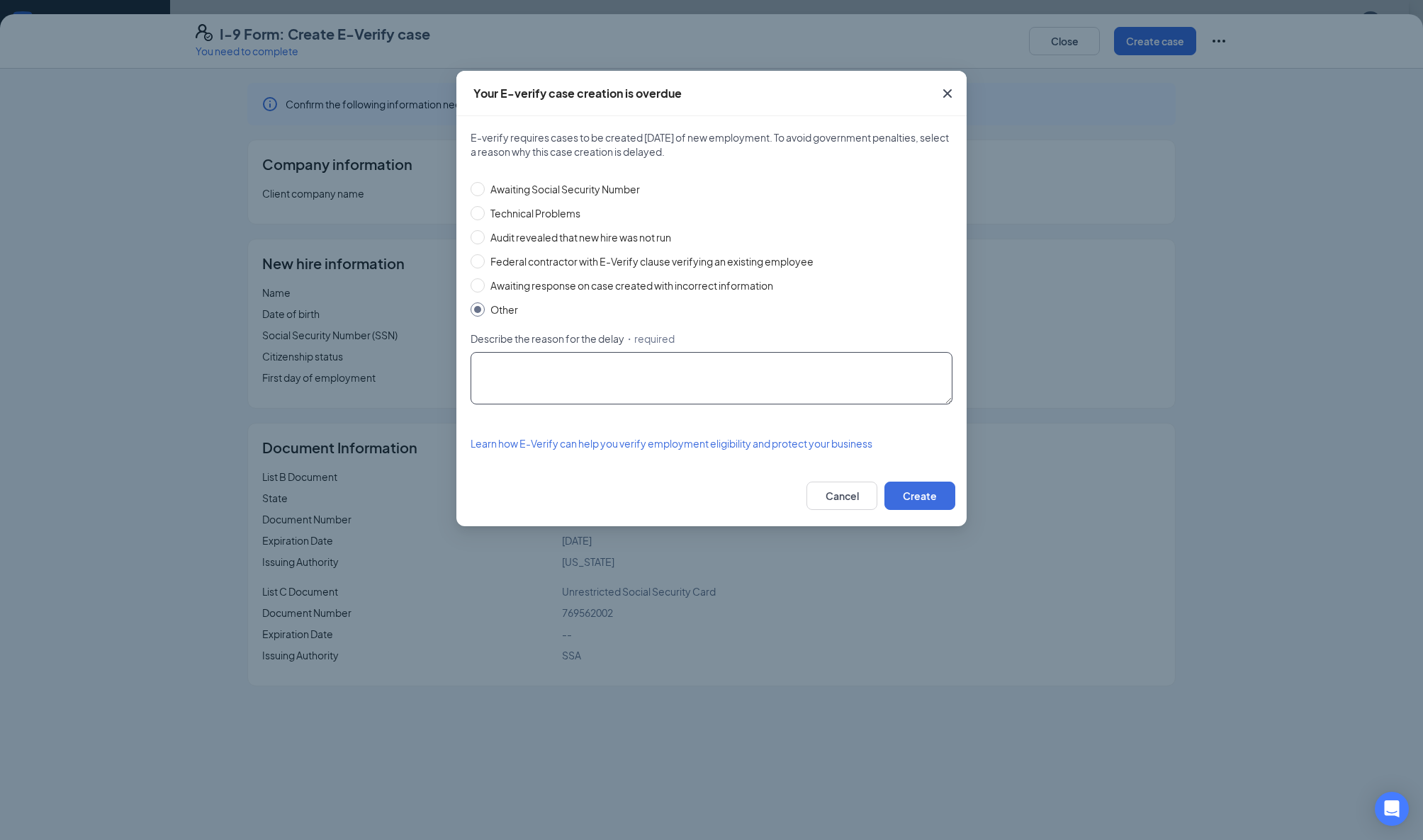
click at [508, 361] on textarea "Describe the reason for the delay ・required" at bounding box center [711, 378] width 482 height 52
type textarea "8"
type textarea "I9 was incorrectly completed by employee"
click at [855, 492] on button "Cancel" at bounding box center [842, 495] width 71 height 28
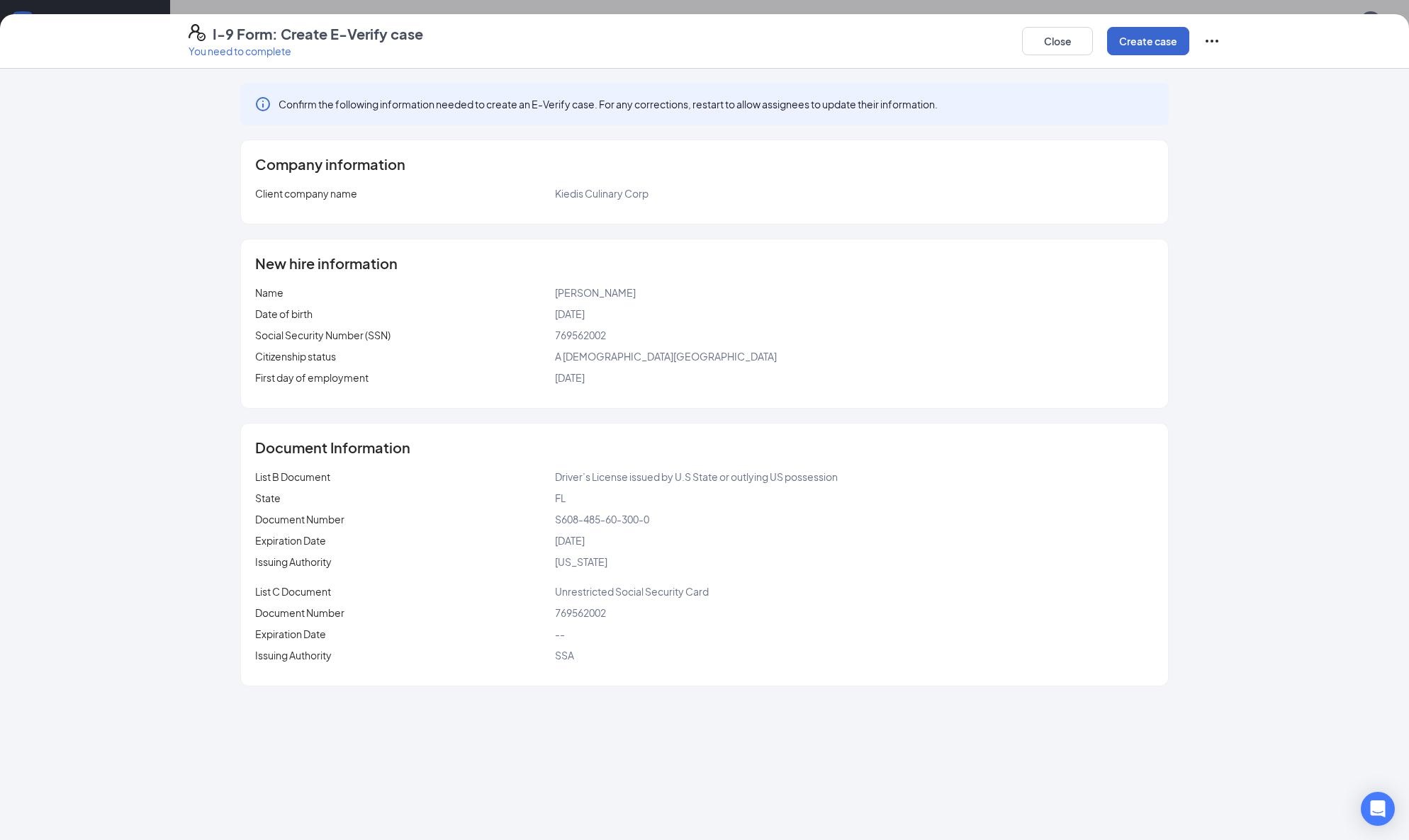
click at [1151, 43] on button "Create case" at bounding box center [1148, 41] width 82 height 28
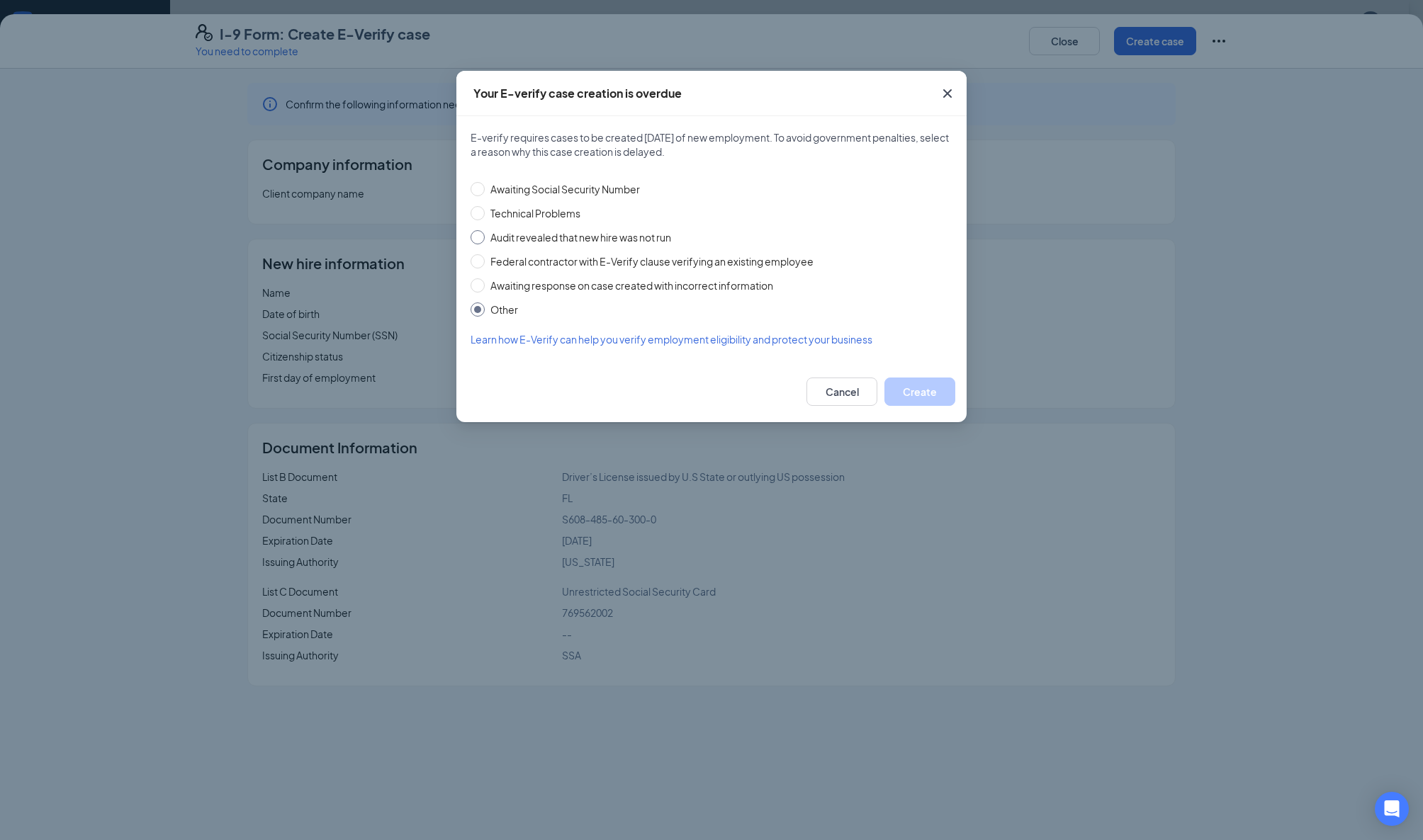
click at [488, 235] on span "Audit revealed that new hire was not run" at bounding box center [580, 237] width 192 height 15
click at [485, 235] on input "Audit revealed that new hire was not run" at bounding box center [478, 237] width 15 height 15
radio input "true"
radio input "false"
click at [918, 381] on button "Create" at bounding box center [920, 391] width 71 height 28
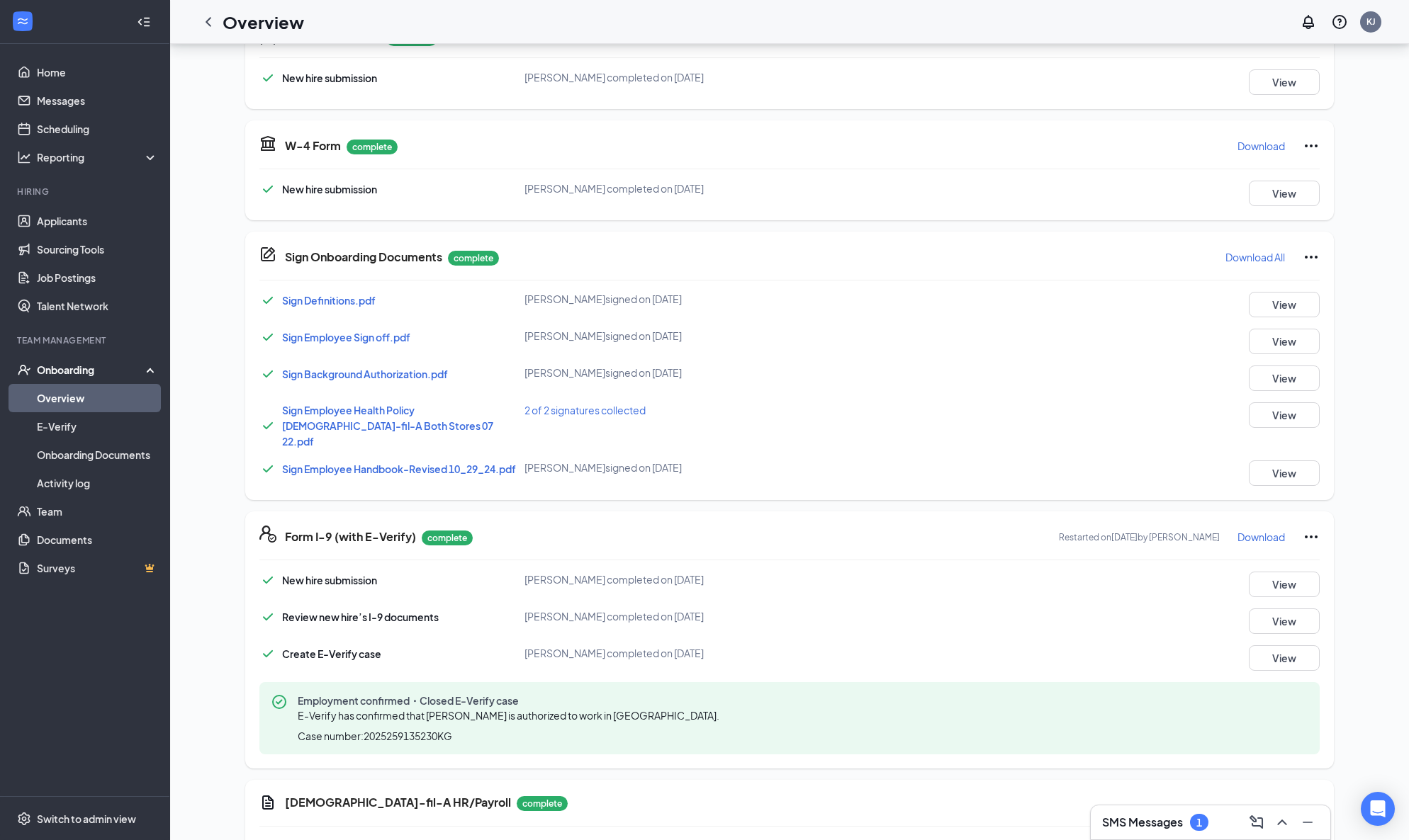
click at [57, 392] on link "Overview" at bounding box center [97, 398] width 121 height 28
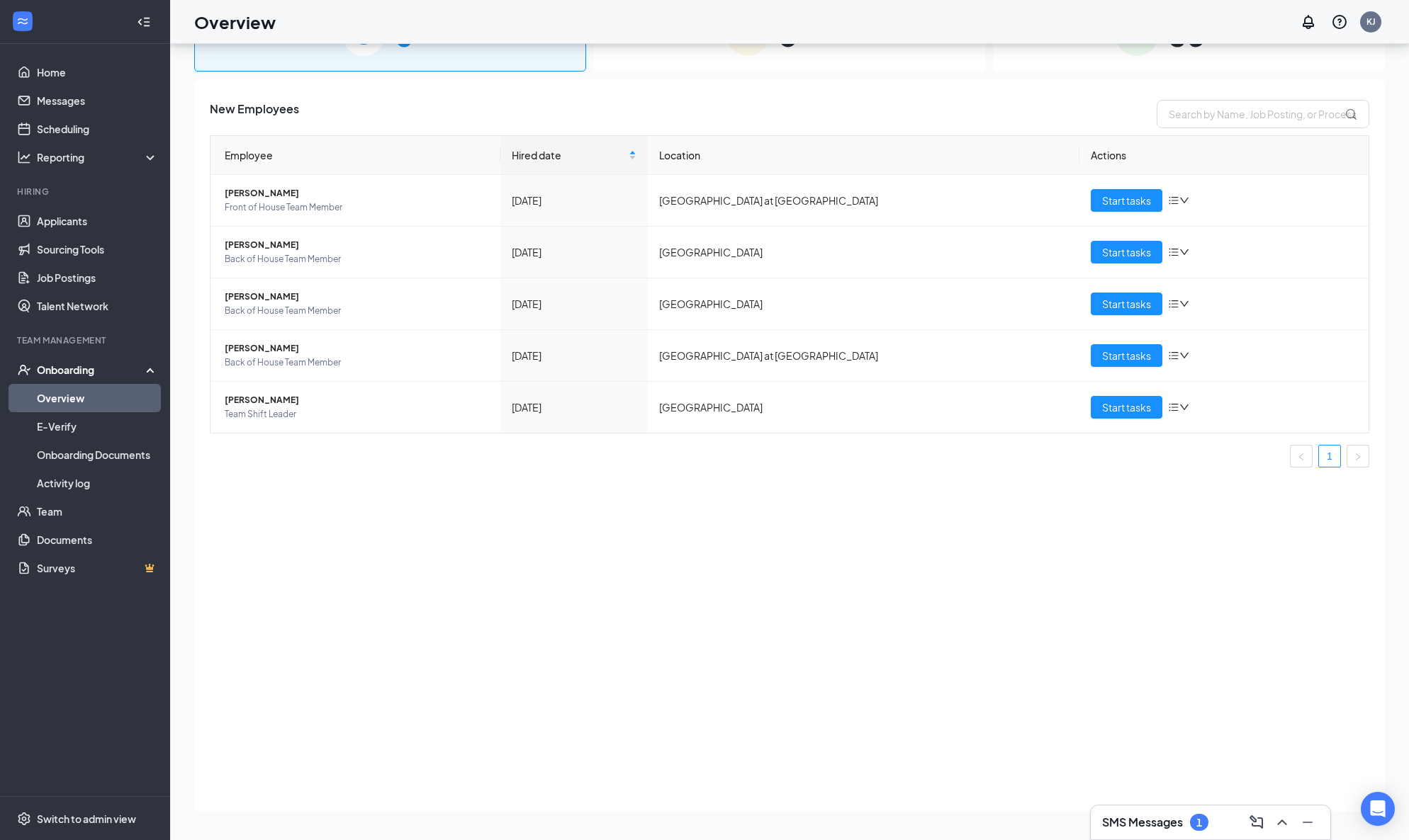
scroll to position [63, 0]
